Goal: Transaction & Acquisition: Book appointment/travel/reservation

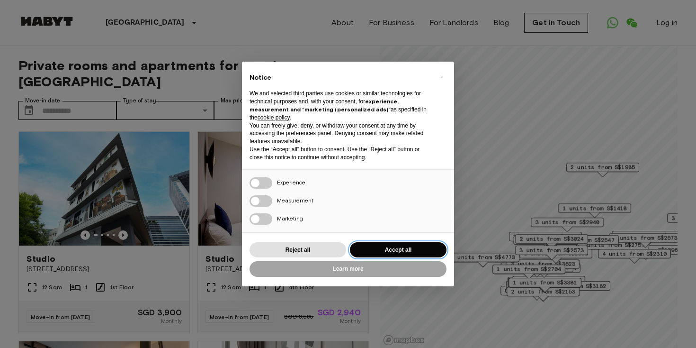
click at [397, 251] on button "Accept all" at bounding box center [398, 250] width 97 height 16
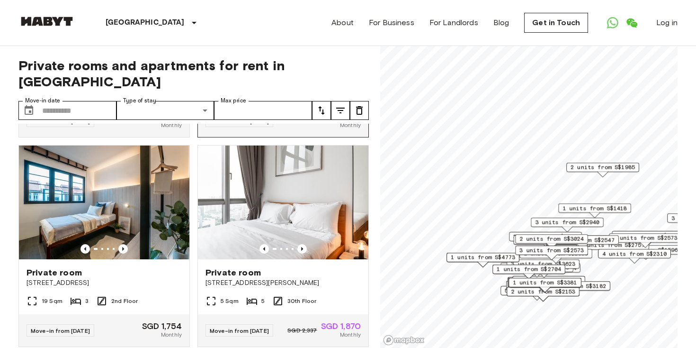
scroll to position [191, 0]
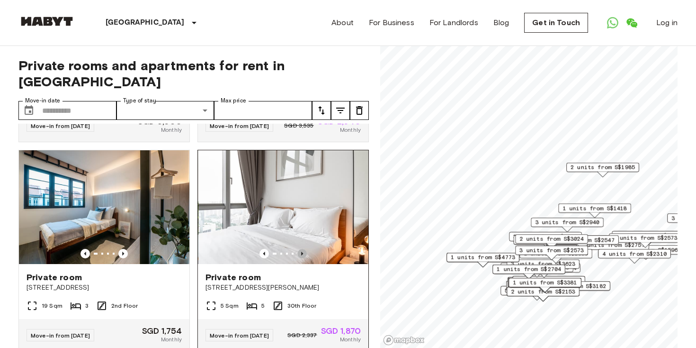
click at [304, 249] on icon "Previous image" at bounding box center [302, 253] width 9 height 9
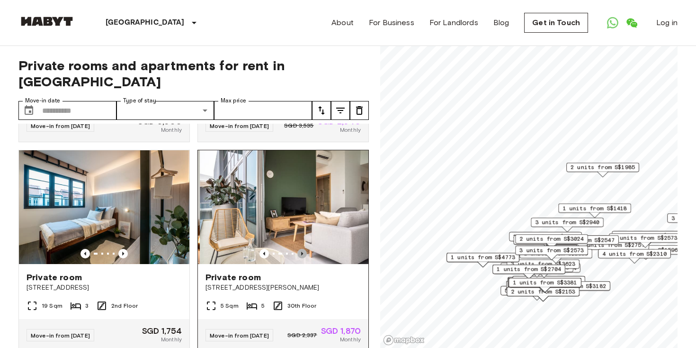
click at [305, 249] on icon "Previous image" at bounding box center [302, 253] width 9 height 9
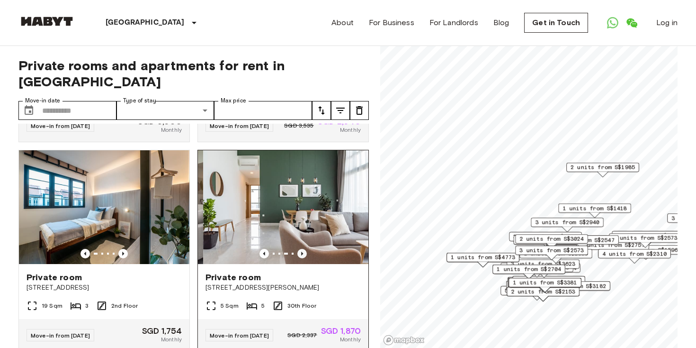
click at [307, 249] on icon "Previous image" at bounding box center [302, 253] width 9 height 9
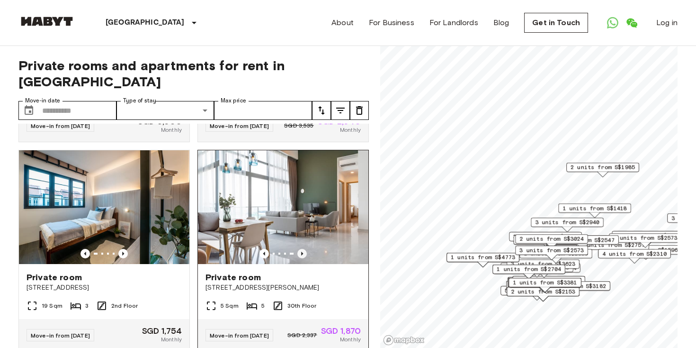
click at [307, 249] on icon "Previous image" at bounding box center [302, 253] width 9 height 9
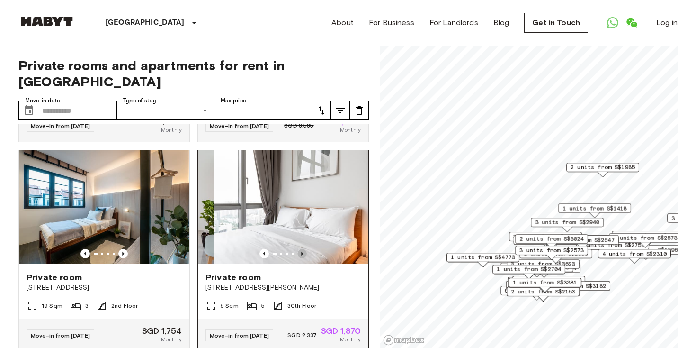
click at [307, 249] on icon "Previous image" at bounding box center [302, 253] width 9 height 9
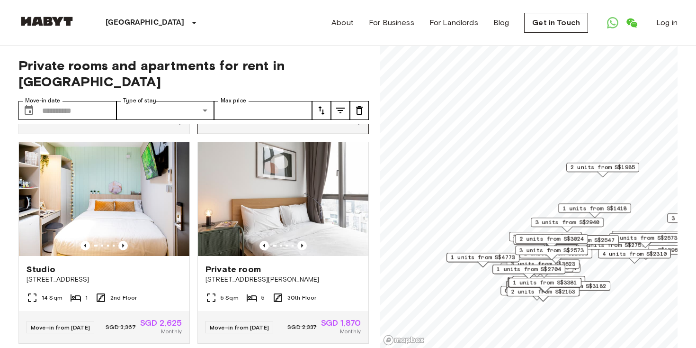
scroll to position [1670, 0]
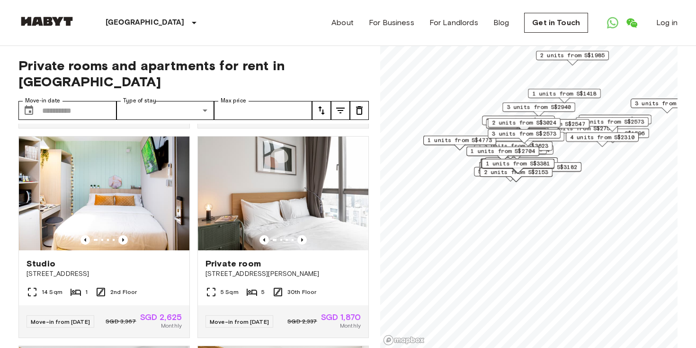
click at [472, 158] on div "1 units from S$2704" at bounding box center [503, 153] width 73 height 15
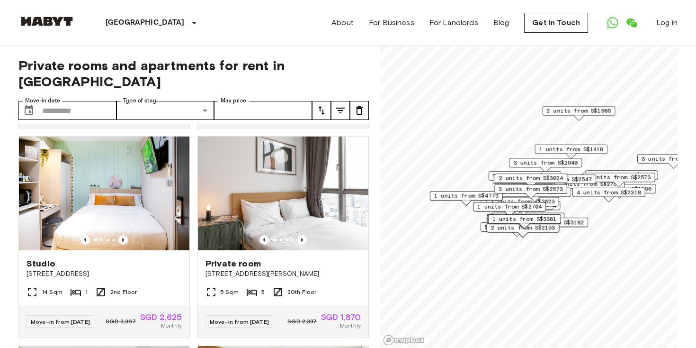
drag, startPoint x: 475, startPoint y: 160, endPoint x: 484, endPoint y: 215, distance: 55.7
click at [485, 215] on div "1 units from S$2704" at bounding box center [509, 209] width 73 height 15
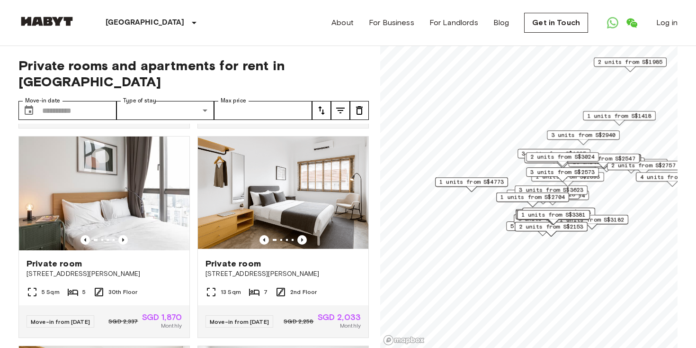
scroll to position [1454, 0]
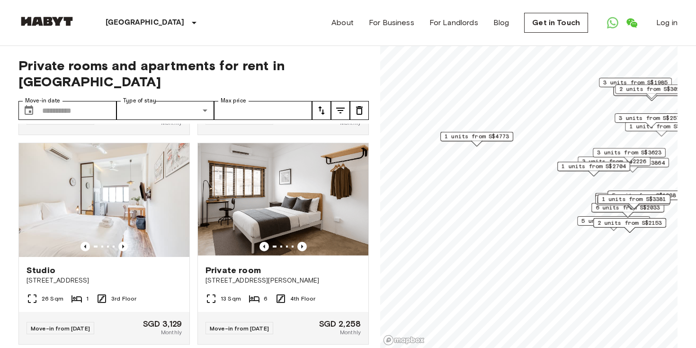
scroll to position [610, 0]
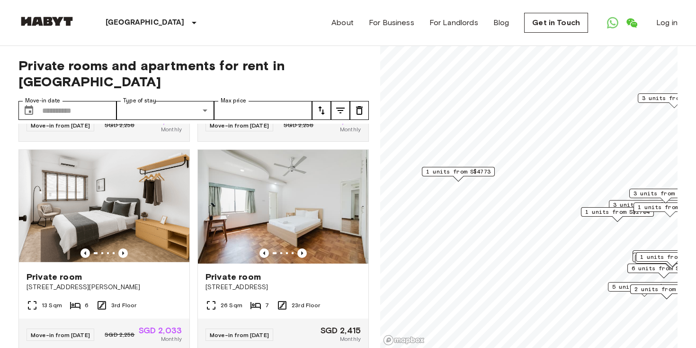
scroll to position [401, 0]
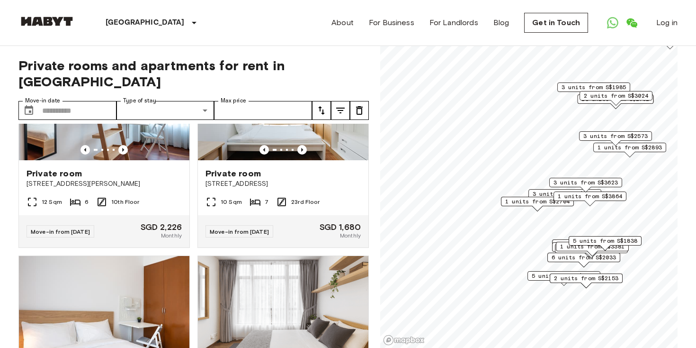
scroll to position [3439, 0]
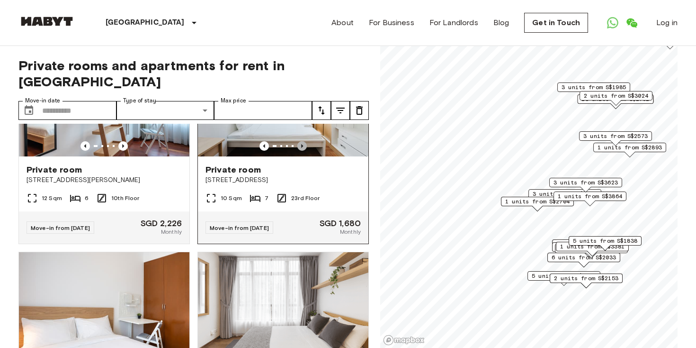
click at [304, 151] on icon "Previous image" at bounding box center [302, 145] width 9 height 9
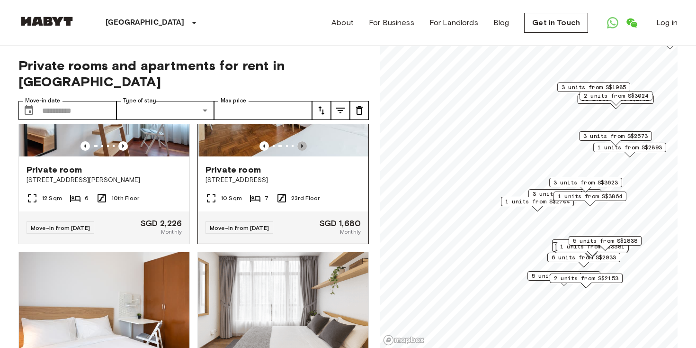
click at [304, 151] on icon "Previous image" at bounding box center [302, 145] width 9 height 9
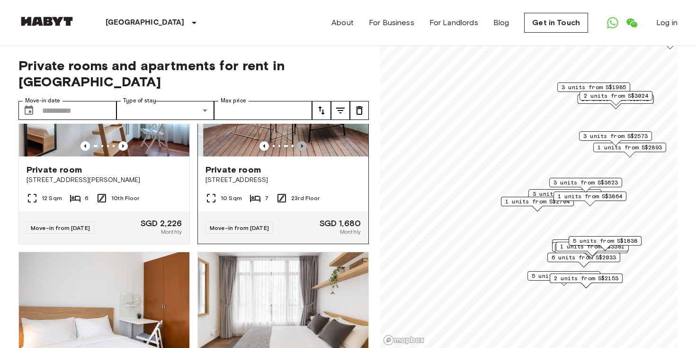
click at [305, 151] on icon "Previous image" at bounding box center [302, 145] width 9 height 9
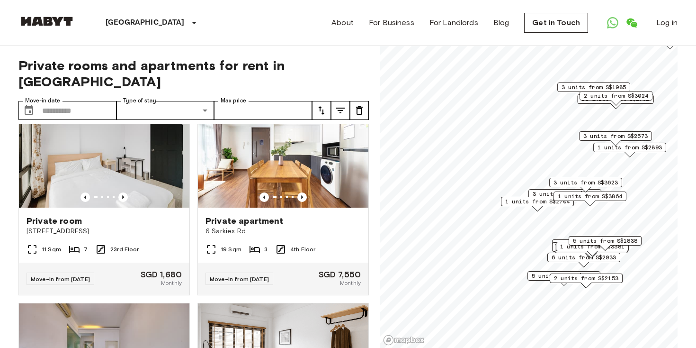
scroll to position [4649, 0]
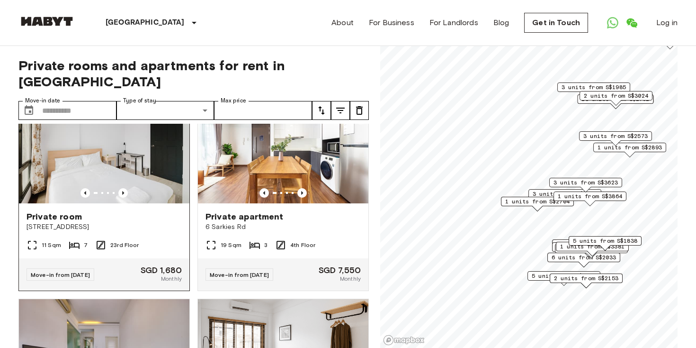
click at [125, 222] on div "Private room" at bounding box center [104, 216] width 155 height 11
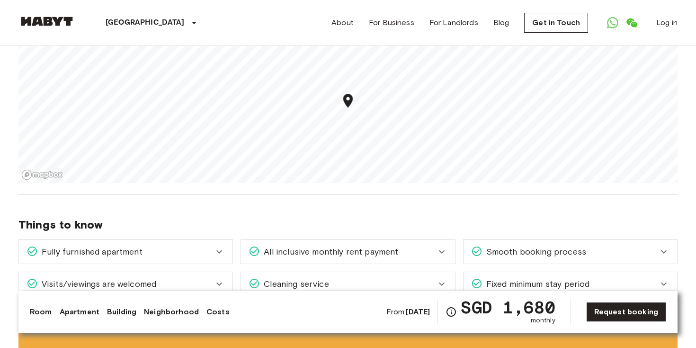
scroll to position [1196, 0]
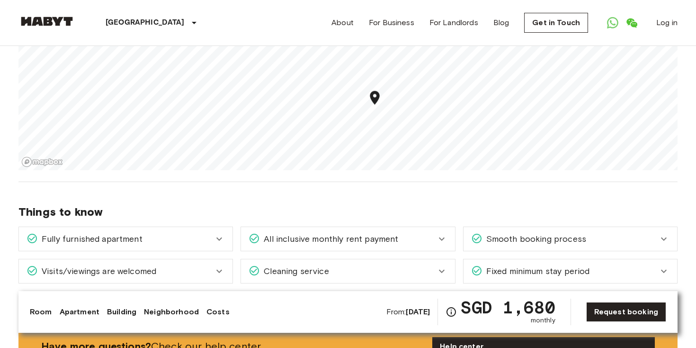
click at [345, 171] on section "About the neighborhood Open in Google Maps Located at [GEOGRAPHIC_DATA], this a…" at bounding box center [347, 53] width 659 height 257
